Goal: Task Accomplishment & Management: Manage account settings

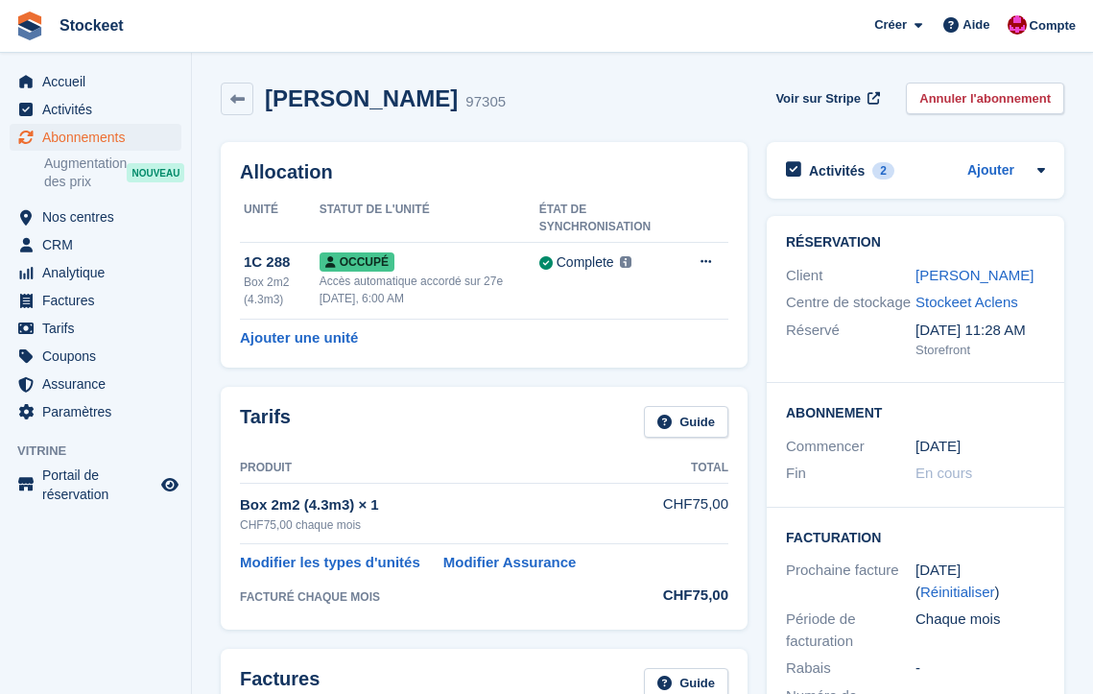
scroll to position [265, 0]
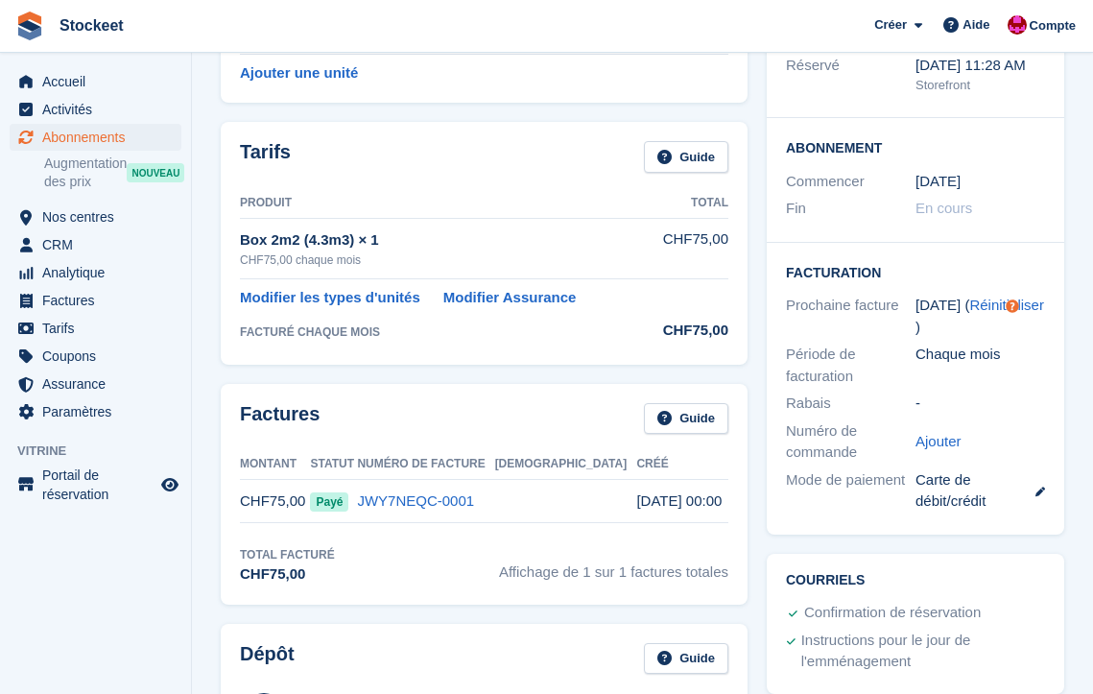
click at [120, 144] on span "Abonnements" at bounding box center [99, 137] width 115 height 27
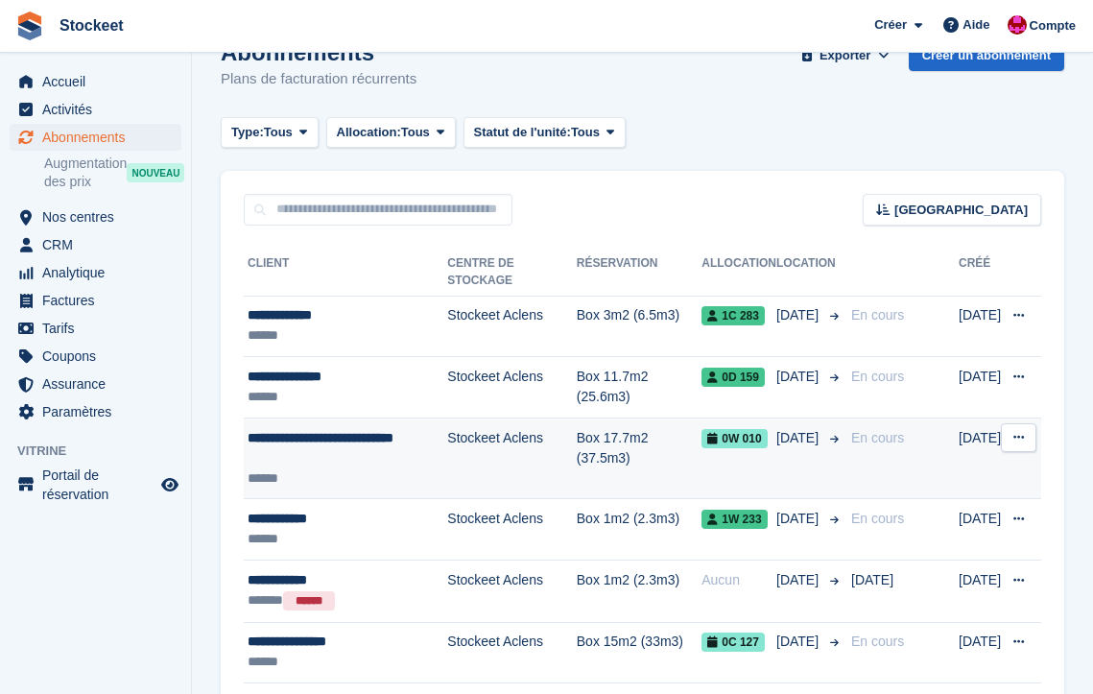
scroll to position [202, 0]
